Goal: Task Accomplishment & Management: Manage account settings

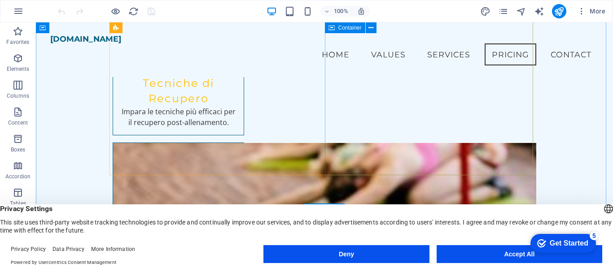
scroll to position [1526, 0]
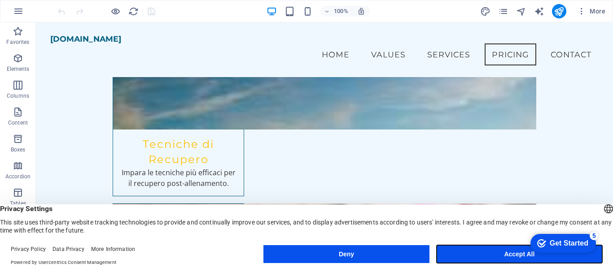
click at [507, 255] on button "Accept All" at bounding box center [520, 255] width 166 height 18
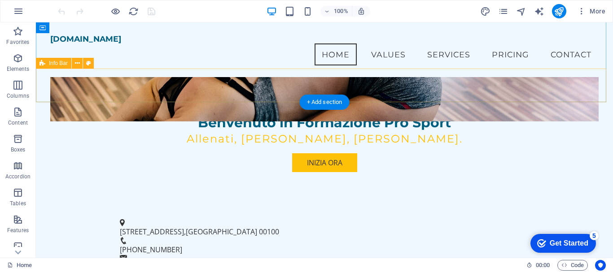
scroll to position [0, 0]
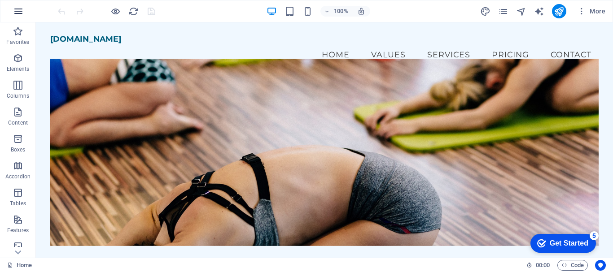
click at [19, 12] on icon "button" at bounding box center [18, 11] width 11 height 11
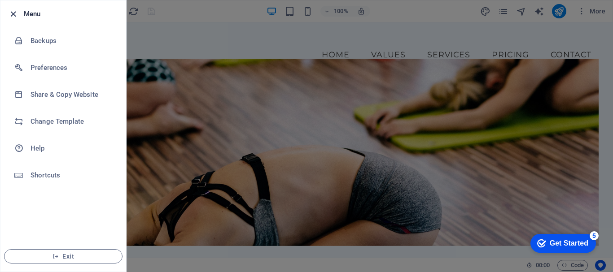
click at [13, 13] on icon "button" at bounding box center [13, 14] width 10 height 10
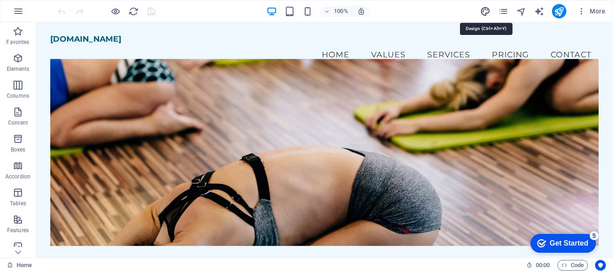
click at [486, 10] on icon "design" at bounding box center [485, 11] width 10 height 10
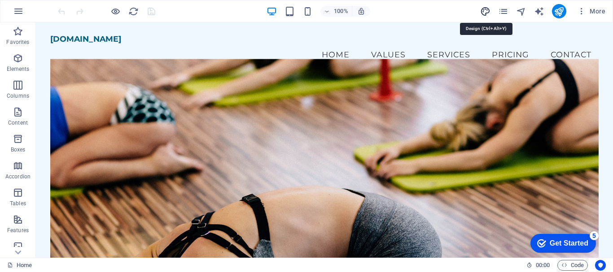
select select "px"
select select "200"
select select "px"
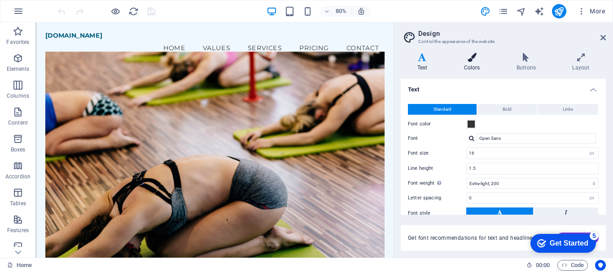
click at [471, 60] on icon at bounding box center [471, 57] width 49 height 9
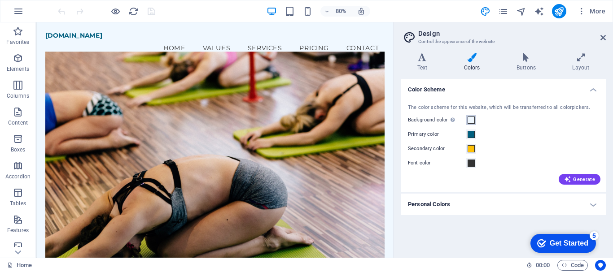
click at [471, 121] on span at bounding box center [471, 120] width 7 height 7
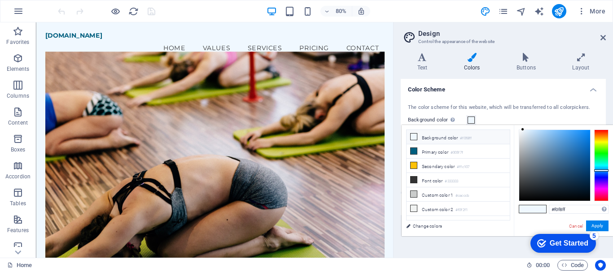
click at [412, 136] on icon at bounding box center [414, 137] width 6 height 6
click at [501, 116] on div "Background color Only visible if it is not covered by other backgrounds." at bounding box center [503, 120] width 191 height 11
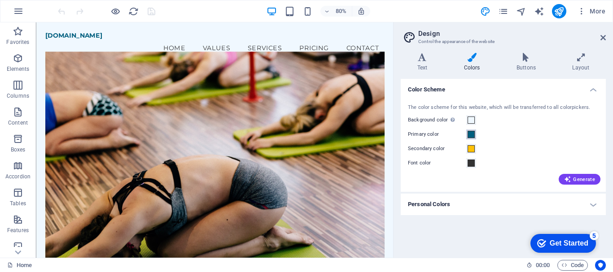
click at [471, 133] on span at bounding box center [471, 134] width 7 height 7
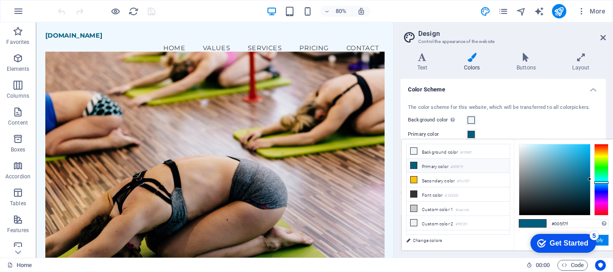
click at [445, 166] on li "Primary color #005f7f" at bounding box center [458, 166] width 103 height 14
drag, startPoint x: 573, startPoint y: 223, endPoint x: 540, endPoint y: 224, distance: 32.8
click at [540, 224] on div "#005f7f Supported formats #0852ed rgb(8, 82, 237) rgba(8, 82, 237, 90%) hsv(221…" at bounding box center [563, 260] width 99 height 241
click at [555, 223] on input "#005f7f" at bounding box center [579, 223] width 60 height 9
drag, startPoint x: 554, startPoint y: 223, endPoint x: 578, endPoint y: 224, distance: 23.8
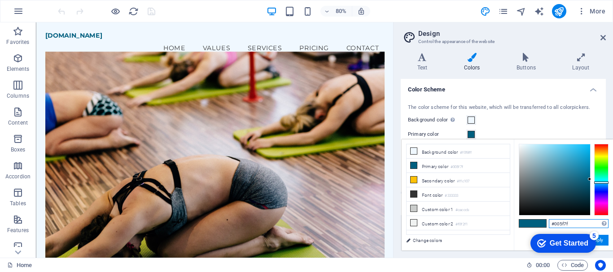
click at [578, 223] on input "#005f7f" at bounding box center [579, 223] width 60 height 9
click at [578, 224] on input "#f" at bounding box center [579, 223] width 60 height 9
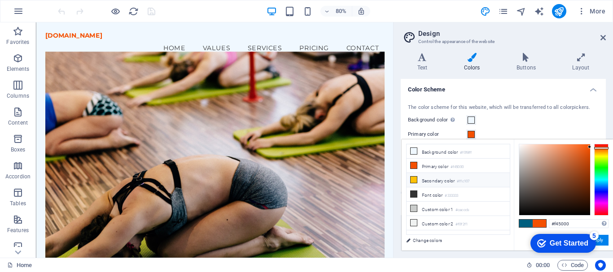
click at [432, 179] on li "Secondary color #ffc107" at bounding box center [458, 180] width 103 height 14
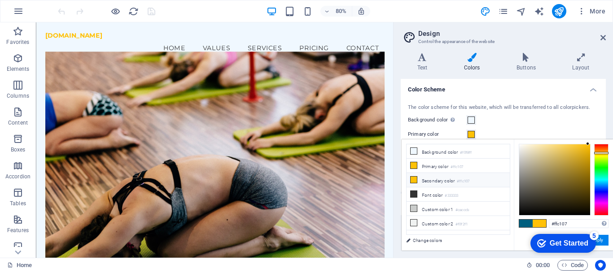
click at [431, 178] on li "Secondary color #ffc107" at bounding box center [458, 180] width 103 height 14
drag, startPoint x: 556, startPoint y: 225, endPoint x: 578, endPoint y: 222, distance: 22.2
click at [578, 222] on input "#ffc107" at bounding box center [579, 223] width 60 height 9
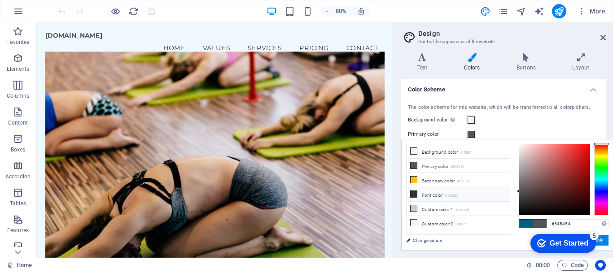
click at [433, 195] on li "Font color #333333" at bounding box center [458, 195] width 103 height 14
click at [441, 181] on li "Secondary color #ffc107" at bounding box center [458, 180] width 103 height 14
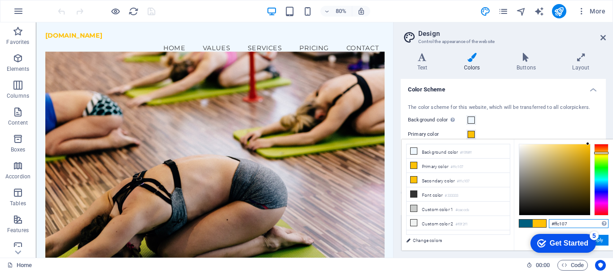
drag, startPoint x: 556, startPoint y: 225, endPoint x: 591, endPoint y: 227, distance: 35.1
click at [591, 227] on input "#ffc107" at bounding box center [579, 223] width 60 height 9
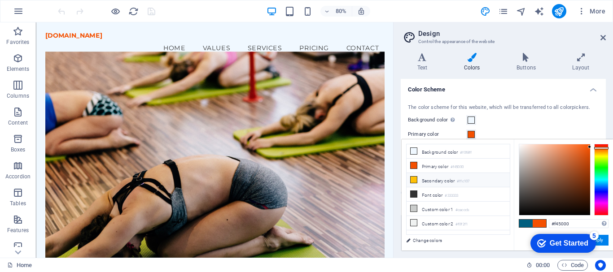
click at [436, 182] on li "Secondary color #ffc107" at bounding box center [458, 180] width 103 height 14
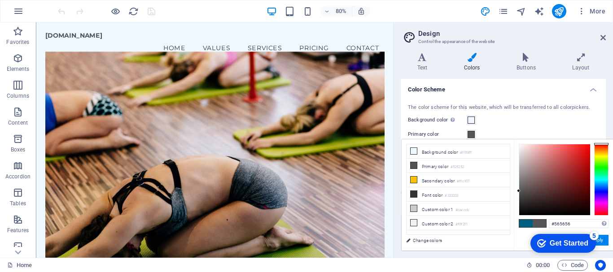
drag, startPoint x: 588, startPoint y: 144, endPoint x: 513, endPoint y: 191, distance: 88.8
click at [513, 191] on div "less Background color #f0f8ff Primary color #525252 Secondary color #ffc107 Fon…" at bounding box center [507, 195] width 211 height 111
click at [429, 179] on li "Secondary color #ffc107" at bounding box center [458, 180] width 103 height 14
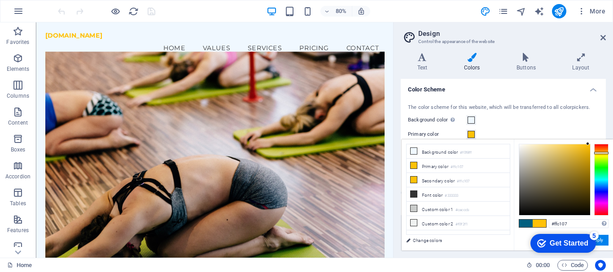
click at [469, 134] on span at bounding box center [471, 134] width 7 height 7
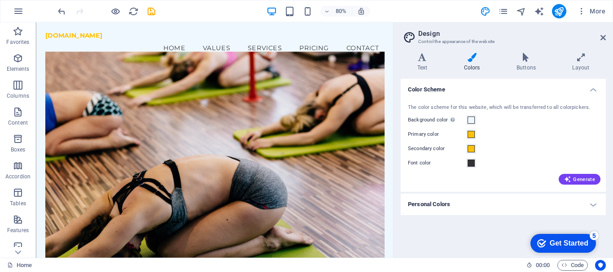
click at [491, 130] on div "Primary color" at bounding box center [503, 134] width 191 height 11
click at [471, 134] on span at bounding box center [471, 134] width 7 height 7
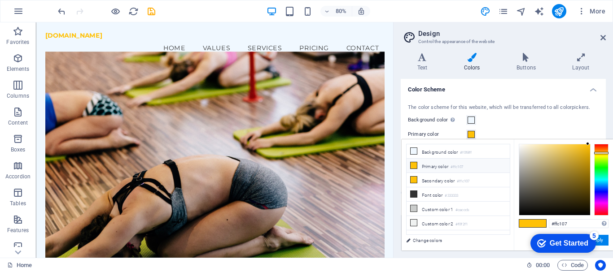
click at [430, 164] on li "Primary color #ffc107" at bounding box center [458, 166] width 103 height 14
drag, startPoint x: 554, startPoint y: 224, endPoint x: 593, endPoint y: 221, distance: 39.2
click at [593, 223] on input "#ffc107" at bounding box center [579, 223] width 60 height 9
type input "#545454"
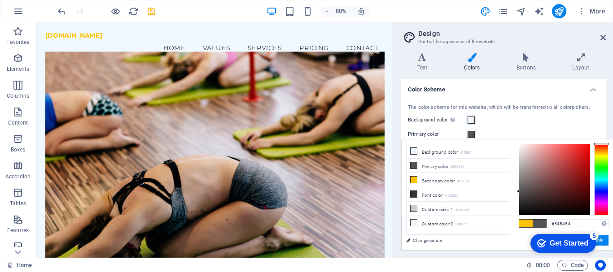
click at [489, 127] on div "The color scheme for this website, which will be transferred to all colorpicker…" at bounding box center [503, 143] width 209 height 97
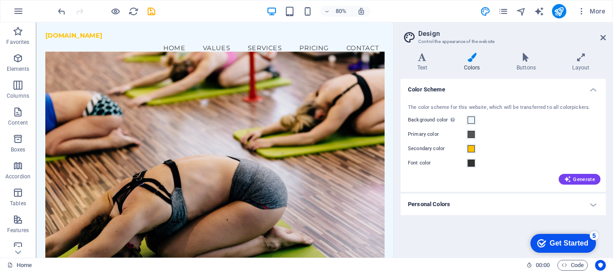
click at [501, 124] on div "Background color Only visible if it is not covered by other backgrounds." at bounding box center [503, 120] width 191 height 11
click at [471, 148] on span at bounding box center [471, 148] width 7 height 7
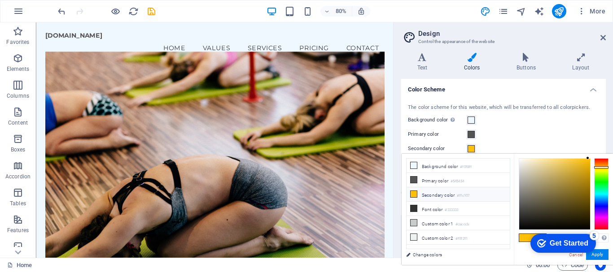
click at [435, 194] on li "Secondary color #ffc107" at bounding box center [458, 195] width 103 height 14
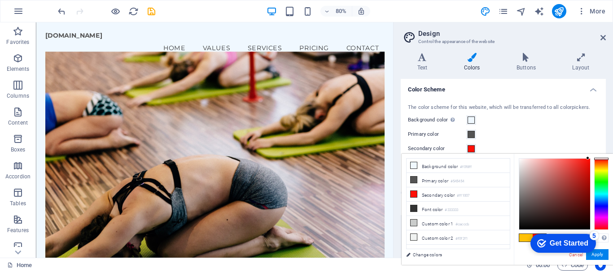
drag, startPoint x: 602, startPoint y: 167, endPoint x: 601, endPoint y: 159, distance: 8.1
click at [601, 159] on div at bounding box center [601, 159] width 14 height 2
click at [521, 247] on div "#ff1007 Supported formats #0852ed rgb(8, 82, 237) rgba(8, 82, 237, 90%) hsv(221…" at bounding box center [563, 274] width 99 height 241
click at [473, 149] on span at bounding box center [471, 148] width 7 height 7
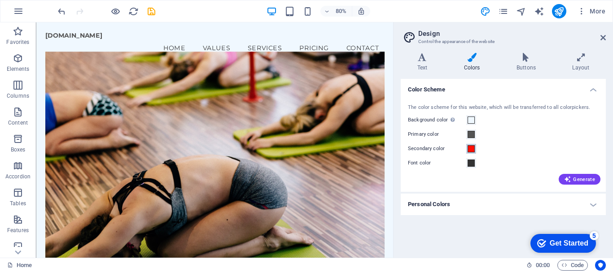
click at [472, 149] on span at bounding box center [471, 148] width 7 height 7
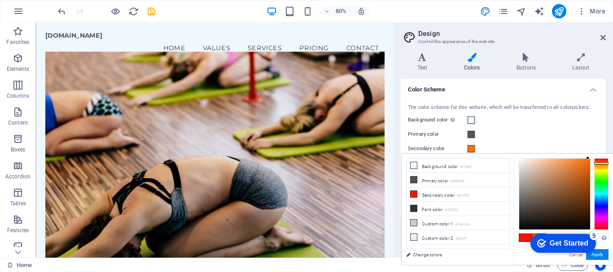
drag, startPoint x: 603, startPoint y: 158, endPoint x: 602, endPoint y: 163, distance: 5.4
click at [602, 163] on div at bounding box center [601, 163] width 14 height 2
type input "#f56702"
click at [589, 161] on div at bounding box center [589, 160] width 3 height 3
click at [531, 130] on div "Primary color" at bounding box center [503, 134] width 191 height 11
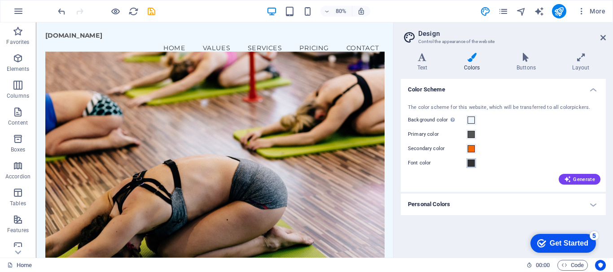
click at [471, 162] on span at bounding box center [471, 163] width 7 height 7
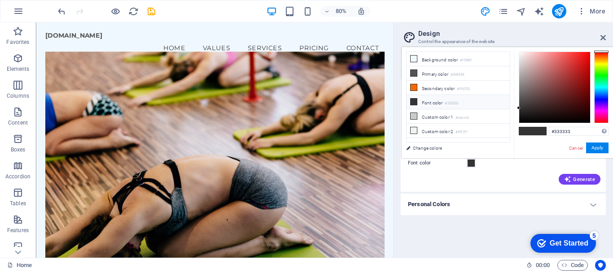
click at [443, 103] on li "Font color #333333" at bounding box center [458, 102] width 103 height 14
drag, startPoint x: 518, startPoint y: 108, endPoint x: 512, endPoint y: 49, distance: 59.1
click at [512, 49] on div "less Background color #f0f8ff Primary color #545454 Secondary color #f56702 Fon…" at bounding box center [507, 102] width 211 height 111
click at [430, 114] on li "Custom color 1 #cacccb" at bounding box center [458, 117] width 103 height 14
type input "#cacccb"
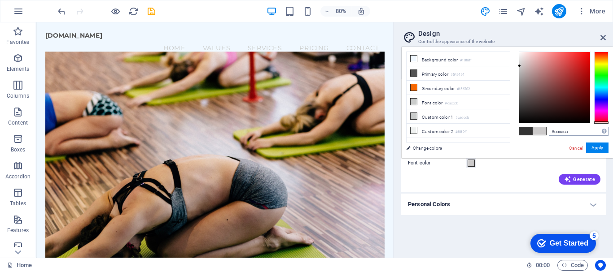
drag, startPoint x: 604, startPoint y: 81, endPoint x: 608, endPoint y: 134, distance: 53.2
click at [608, 134] on div "#cccaca Supported formats #0852ed rgb(8, 82, 237) rgba(8, 82, 237, 90%) hsv(221…" at bounding box center [563, 167] width 99 height 241
drag, startPoint x: 528, startPoint y: 64, endPoint x: 596, endPoint y: 50, distance: 69.2
click at [596, 50] on div "#ff0000 Supported formats #0852ed rgb(8, 82, 237) rgba(8, 82, 237, 90%) hsv(221…" at bounding box center [563, 167] width 99 height 241
drag, startPoint x: 589, startPoint y: 50, endPoint x: 506, endPoint y: 50, distance: 82.6
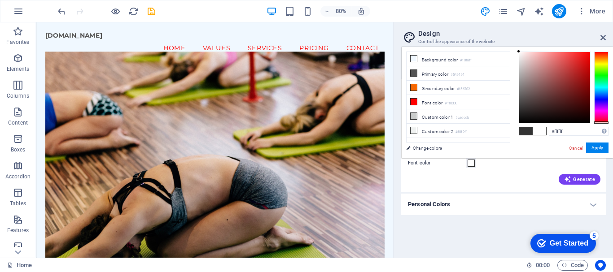
click at [506, 50] on div "less Background color #f0f8ff Primary color #545454 Secondary color #f56702 Fon…" at bounding box center [507, 102] width 211 height 111
click at [556, 143] on div "#ffffff Supported formats #0852ed rgb(8, 82, 237) rgba(8, 82, 237, 90%) hsv(221…" at bounding box center [563, 167] width 99 height 241
click at [437, 117] on li "Custom color 1 #cacccb" at bounding box center [458, 117] width 103 height 14
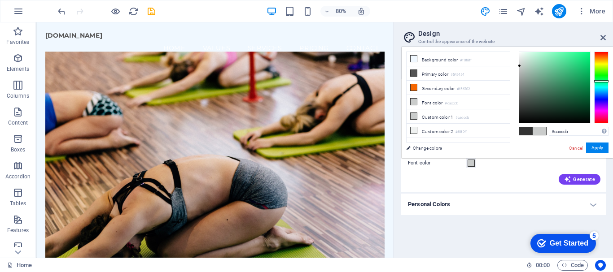
click at [532, 149] on div "#cacccb Supported formats #0852ed rgb(8, 82, 237) rgba(8, 82, 237, 90%) hsv(221…" at bounding box center [563, 167] width 99 height 241
click at [534, 43] on h3 "Control the appearance of the website" at bounding box center [503, 42] width 170 height 8
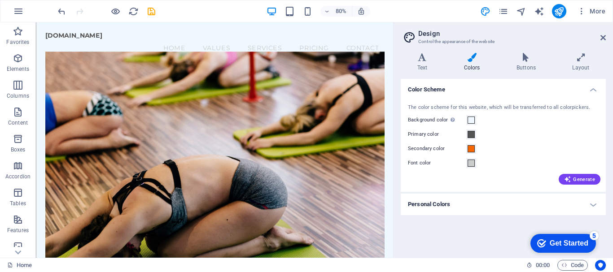
click at [531, 32] on h2 "Design" at bounding box center [512, 34] width 188 height 8
click at [470, 164] on span at bounding box center [471, 163] width 7 height 7
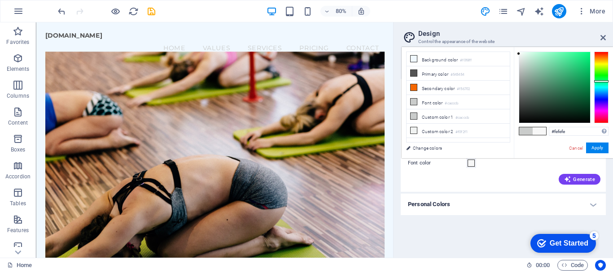
type input "#ffffff"
drag, startPoint x: 520, startPoint y: 66, endPoint x: 515, endPoint y: 48, distance: 19.5
click at [515, 48] on div "#ffffff Supported formats #0852ed rgb(8, 82, 237) rgba(8, 82, 237, 90%) hsv(221…" at bounding box center [563, 167] width 99 height 241
click at [598, 146] on button "Apply" at bounding box center [597, 148] width 22 height 11
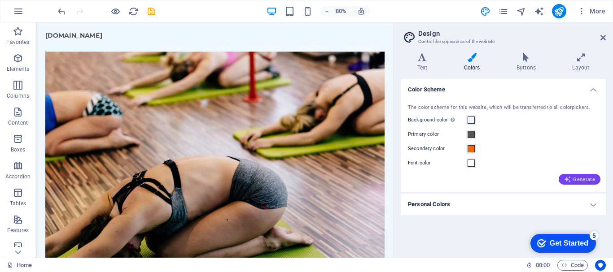
click at [579, 178] on span "Generate" at bounding box center [579, 179] width 31 height 7
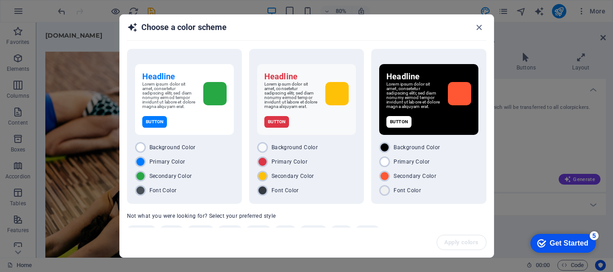
scroll to position [25, 0]
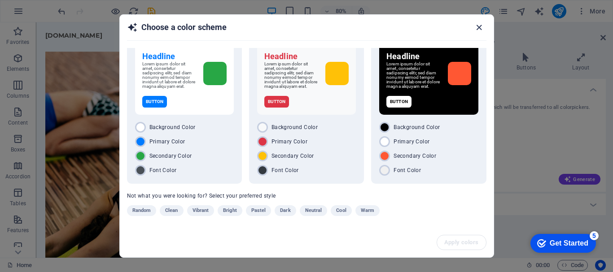
click at [482, 28] on icon "button" at bounding box center [479, 27] width 10 height 10
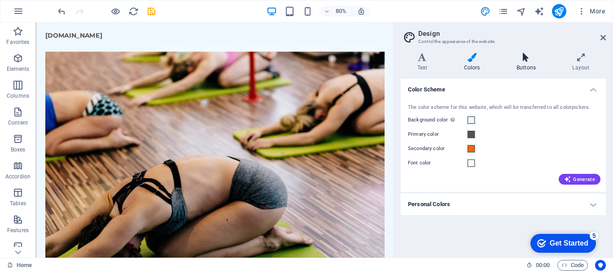
click at [529, 63] on h4 "Buttons" at bounding box center [528, 62] width 56 height 19
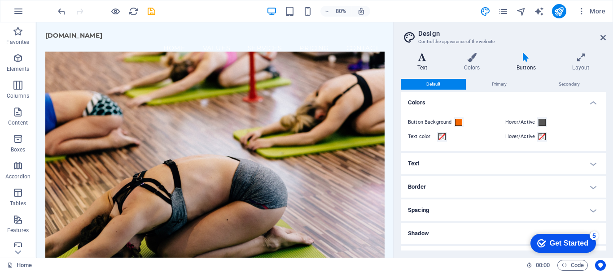
click at [422, 61] on icon at bounding box center [422, 57] width 43 height 9
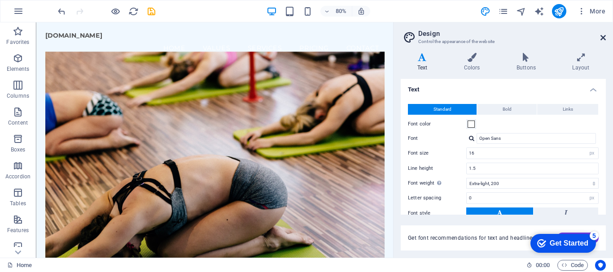
click at [602, 39] on icon at bounding box center [603, 37] width 5 height 7
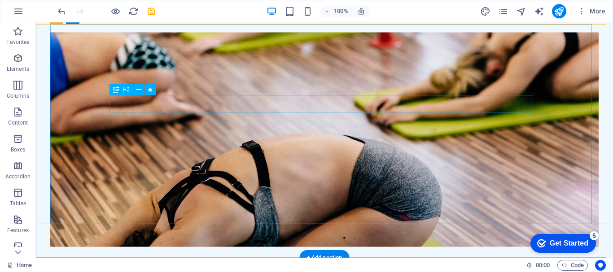
scroll to position [0, 0]
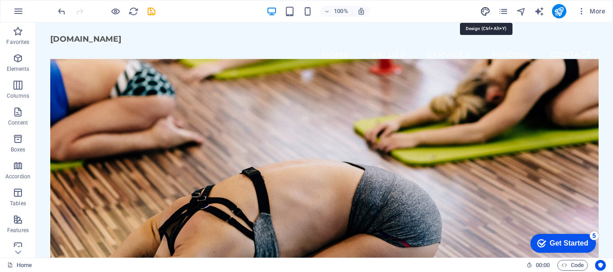
click at [489, 10] on icon "design" at bounding box center [485, 11] width 10 height 10
select select "px"
select select "200"
select select "px"
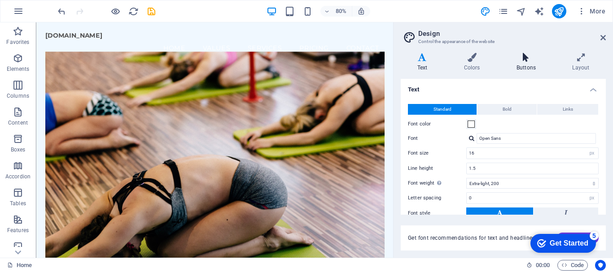
click at [530, 64] on h4 "Buttons" at bounding box center [528, 62] width 56 height 19
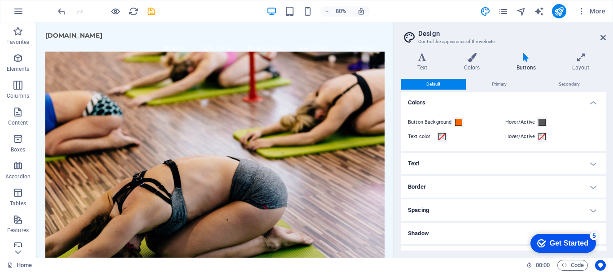
click at [591, 164] on h4 "Text" at bounding box center [503, 164] width 205 height 22
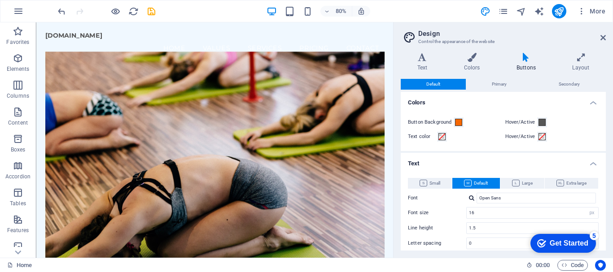
click at [594, 164] on h4 "Text" at bounding box center [503, 161] width 205 height 16
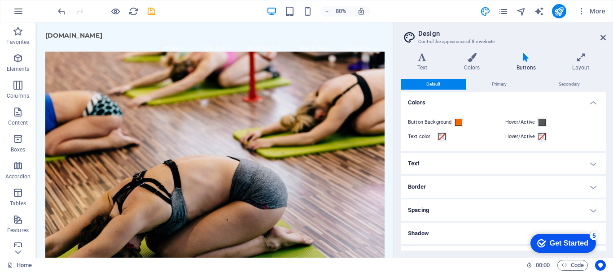
click at [594, 184] on h4 "Border" at bounding box center [503, 187] width 205 height 22
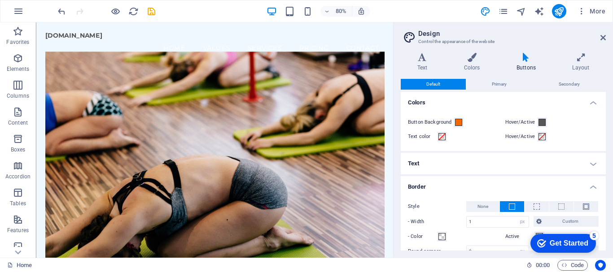
click at [591, 187] on h4 "Border" at bounding box center [503, 184] width 205 height 16
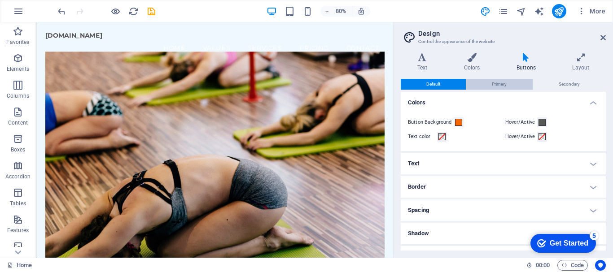
click at [496, 82] on span "Primary" at bounding box center [499, 84] width 15 height 11
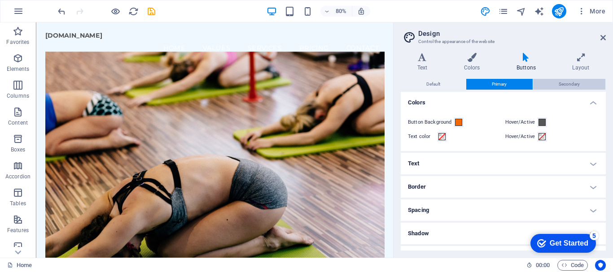
click at [570, 84] on span "Secondary" at bounding box center [569, 84] width 21 height 11
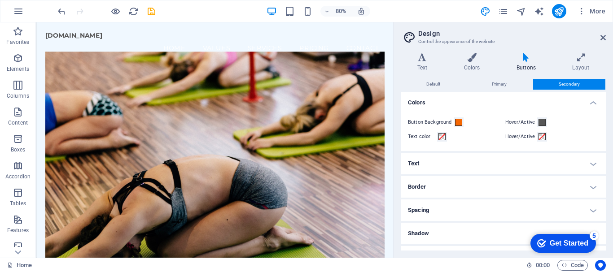
click at [607, 37] on aside "Design Control the appearance of the website Variants Text Colors Buttons Layou…" at bounding box center [503, 140] width 220 height 236
click at [603, 38] on icon at bounding box center [603, 37] width 5 height 7
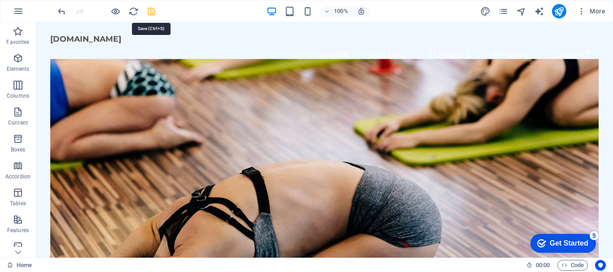
click at [148, 9] on icon "save" at bounding box center [151, 11] width 10 height 10
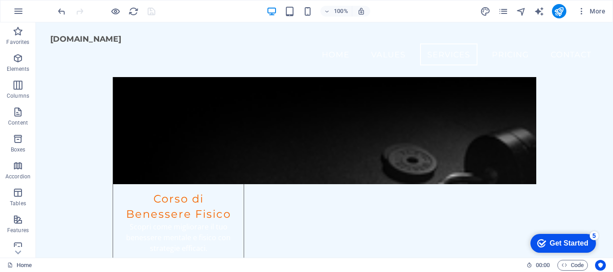
scroll to position [853, 0]
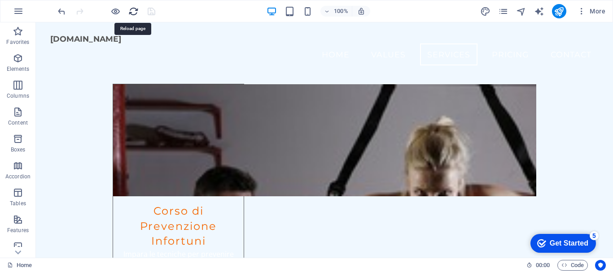
click at [130, 12] on icon "reload" at bounding box center [133, 11] width 10 height 10
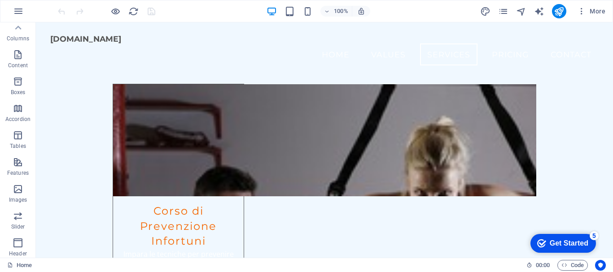
scroll to position [0, 0]
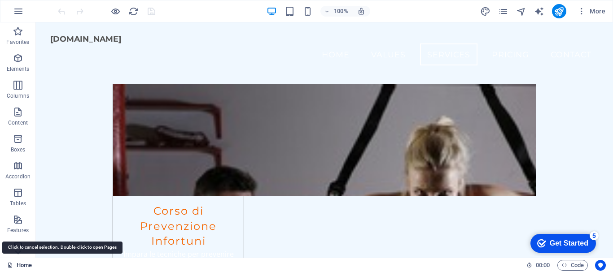
click at [24, 266] on link "Home" at bounding box center [19, 265] width 25 height 11
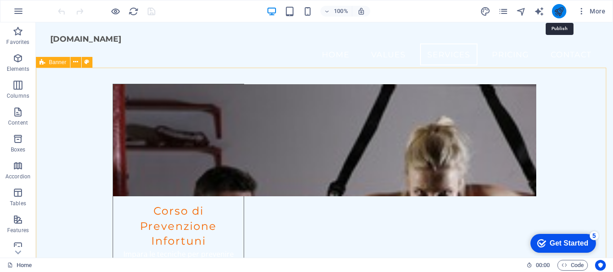
click at [559, 9] on icon "publish" at bounding box center [559, 11] width 10 height 10
